Goal: Information Seeking & Learning: Learn about a topic

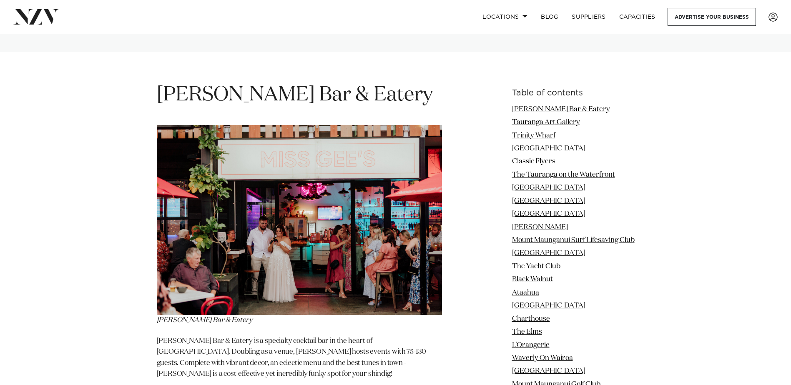
scroll to position [1043, 0]
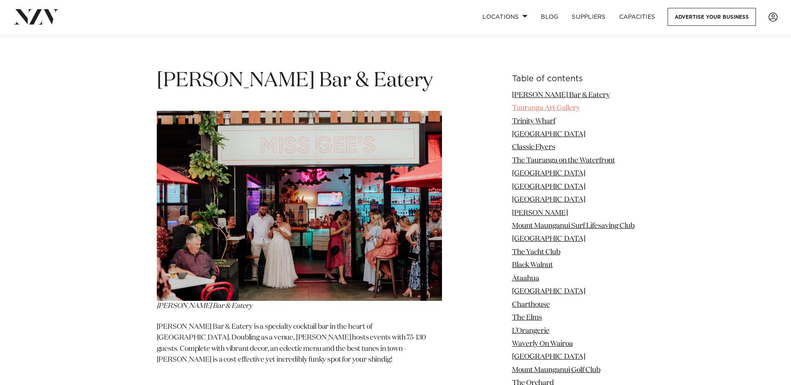
click at [533, 105] on link "Tauranga Art Gallery" at bounding box center [546, 108] width 68 height 7
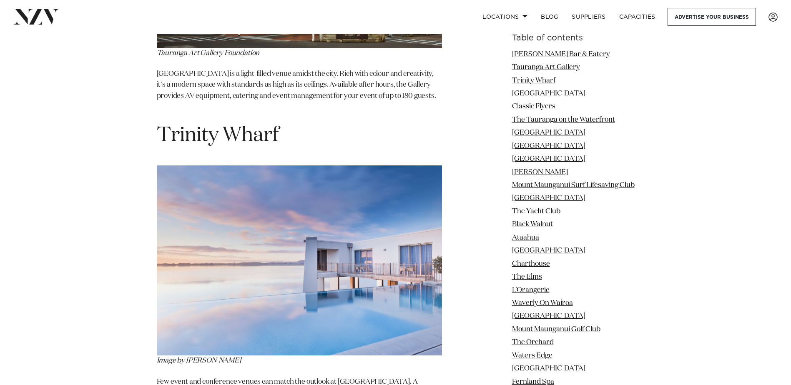
scroll to position [1645, 0]
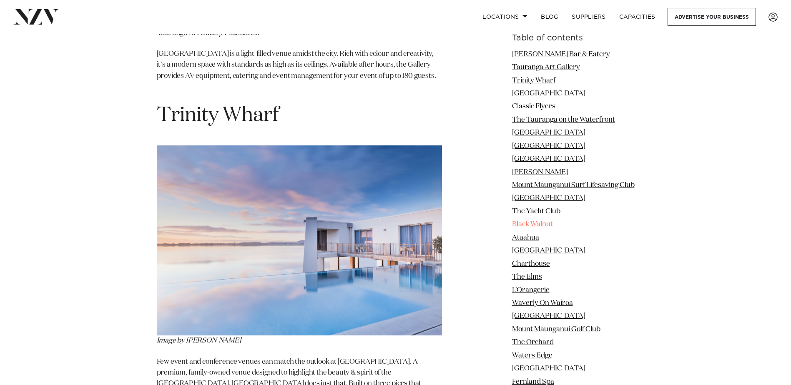
click at [541, 223] on link "Black Walnut" at bounding box center [532, 224] width 41 height 7
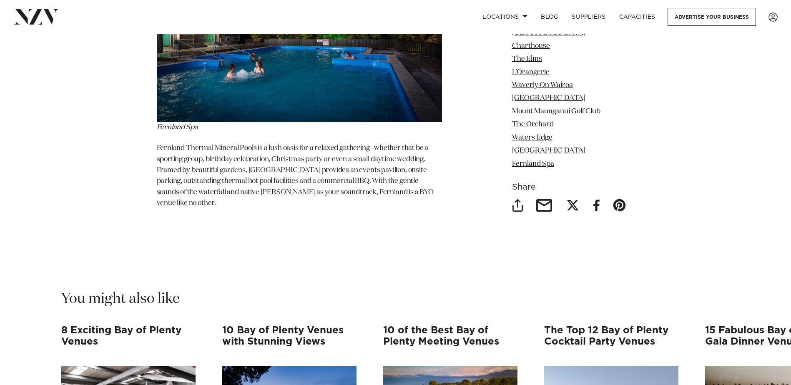
scroll to position [9303, 0]
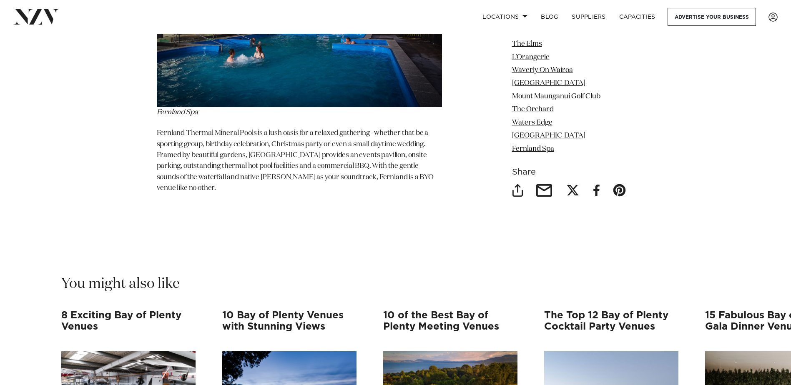
click at [276, 310] on h3 "10 Bay of Plenty Venues with Stunning Views" at bounding box center [289, 326] width 134 height 33
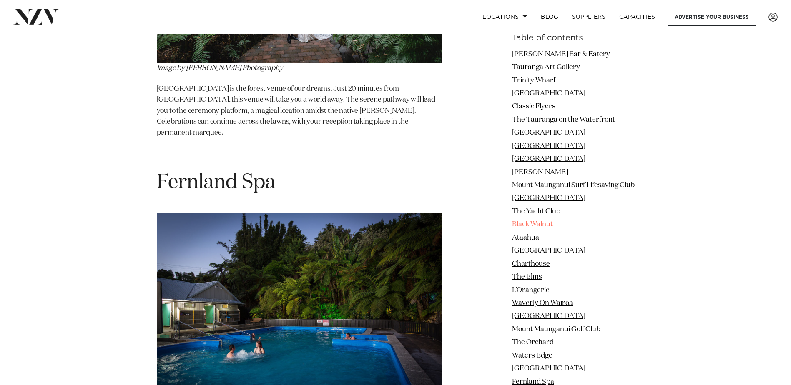
scroll to position [8970, 0]
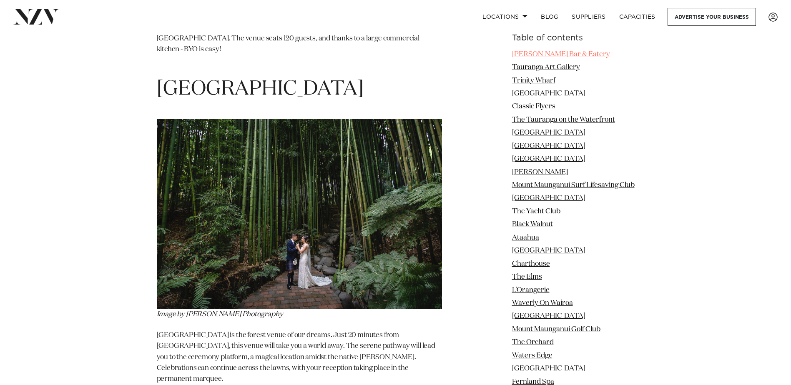
click at [526, 52] on link "[PERSON_NAME] Bar & Eatery" at bounding box center [561, 54] width 98 height 7
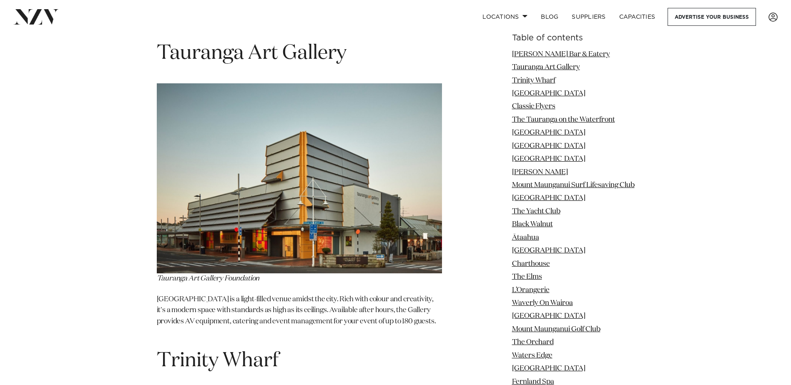
scroll to position [1441, 0]
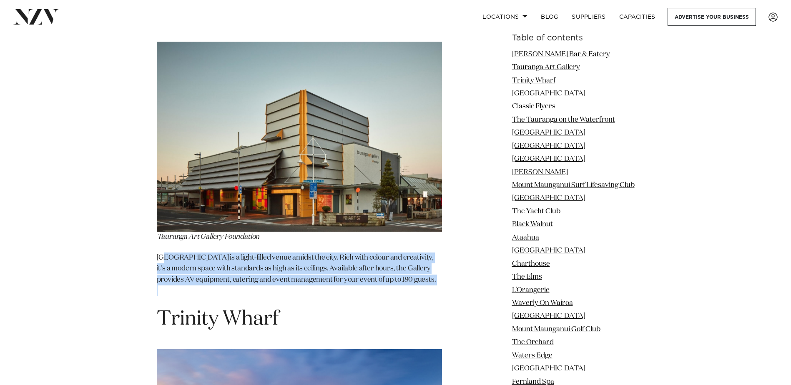
drag, startPoint x: 166, startPoint y: 241, endPoint x: 214, endPoint y: 278, distance: 60.6
drag, startPoint x: 214, startPoint y: 278, endPoint x: 198, endPoint y: 274, distance: 16.4
click at [198, 274] on p "[GEOGRAPHIC_DATA] is a light-filled venue amidst the city. Rich with colour and…" at bounding box center [299, 275] width 285 height 44
drag, startPoint x: 198, startPoint y: 280, endPoint x: 181, endPoint y: 241, distance: 42.2
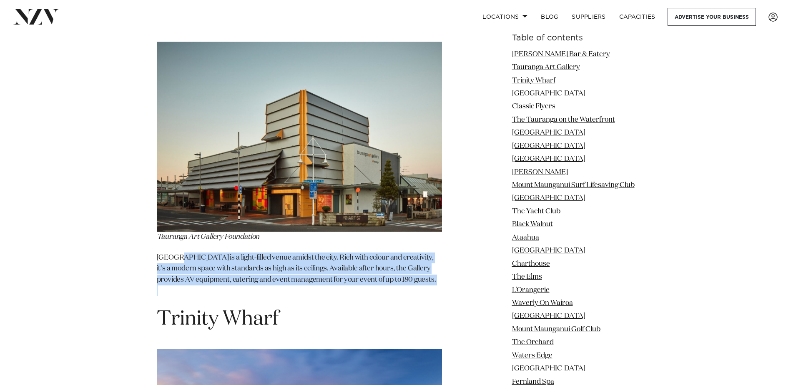
click at [181, 253] on p "[GEOGRAPHIC_DATA] is a light-filled venue amidst the city. Rich with colour and…" at bounding box center [299, 275] width 285 height 44
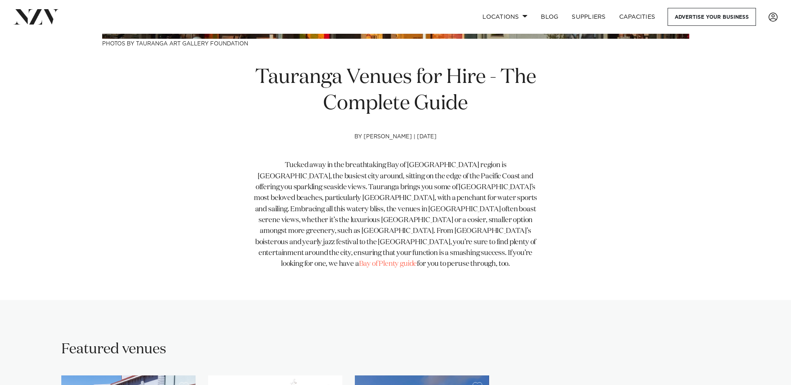
scroll to position [273, 0]
